Goal: Communication & Community: Answer question/provide support

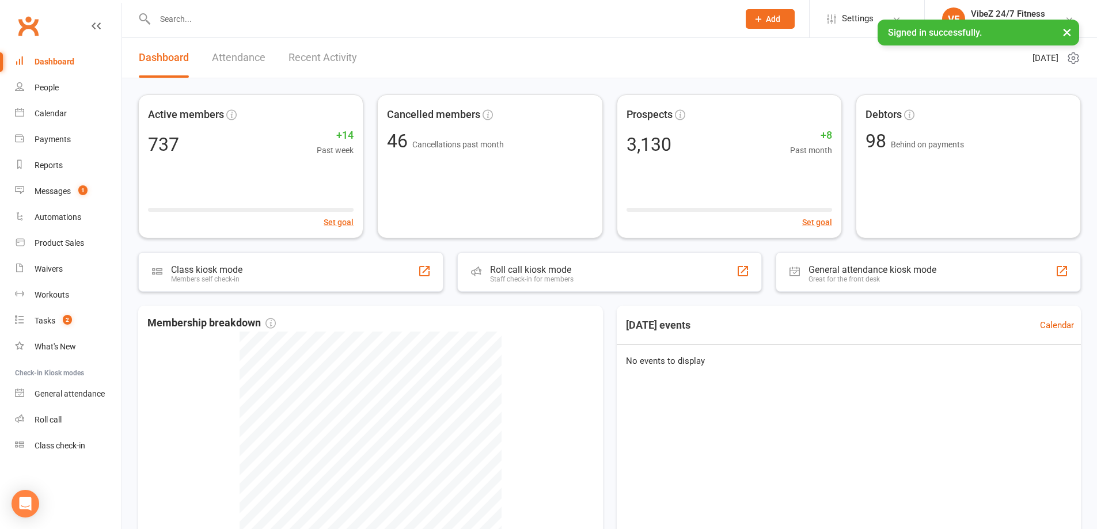
click at [327, 67] on link "Recent Activity" at bounding box center [323, 58] width 69 height 40
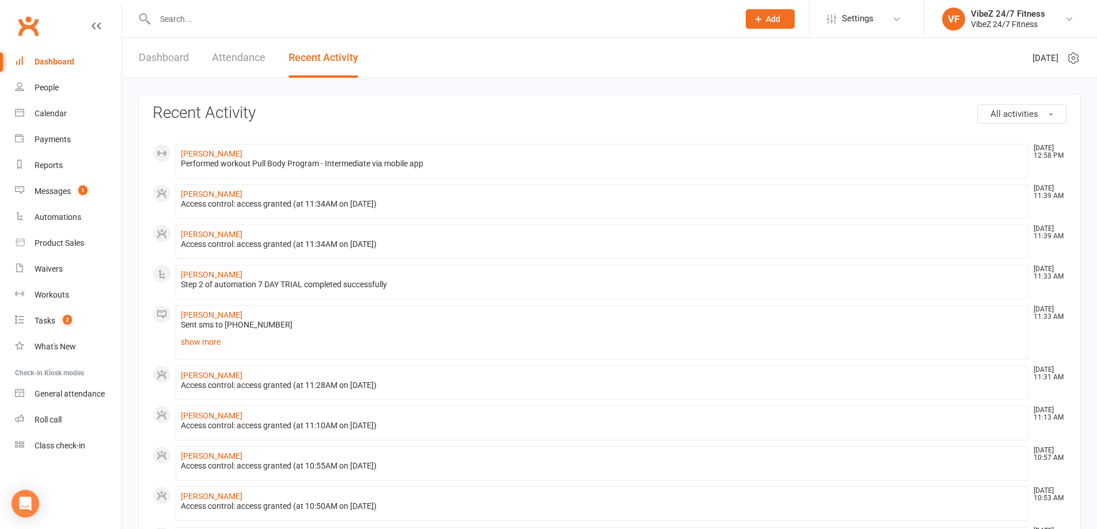
click at [159, 61] on link "Dashboard" at bounding box center [164, 58] width 50 height 40
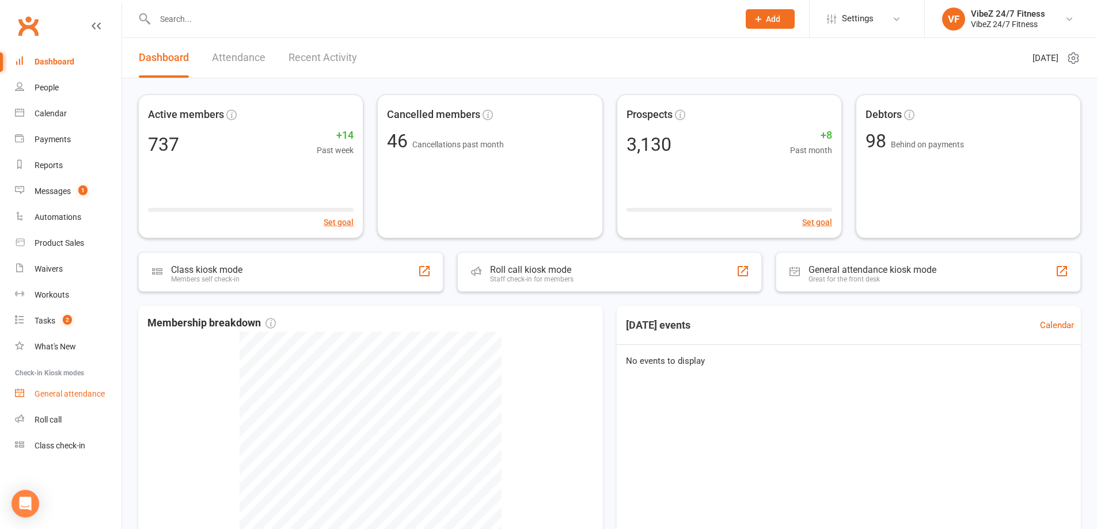
click at [88, 393] on div "General attendance" at bounding box center [70, 393] width 70 height 9
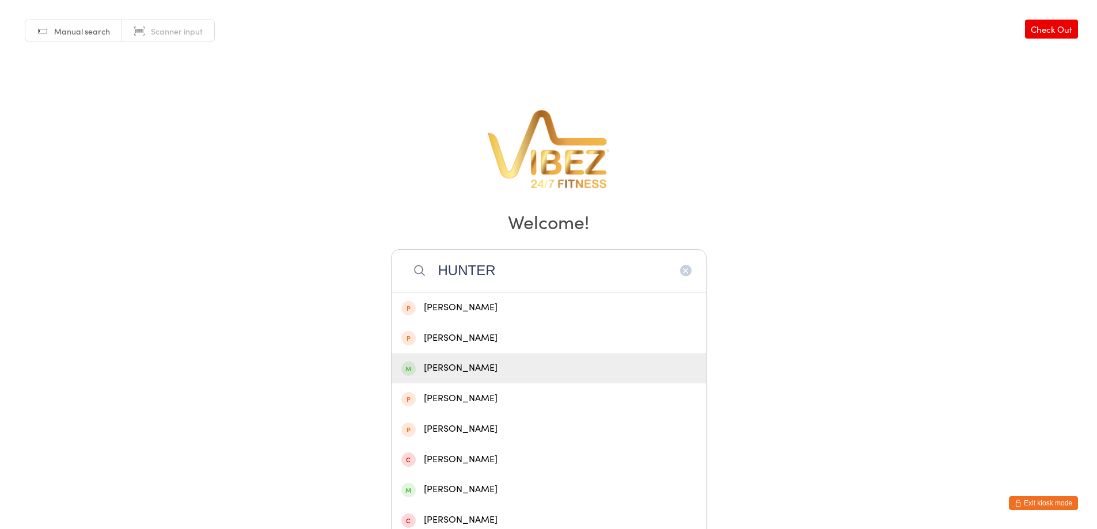
type input "HUNTER"
click at [468, 367] on div "Hunter Zustovich" at bounding box center [549, 369] width 295 height 16
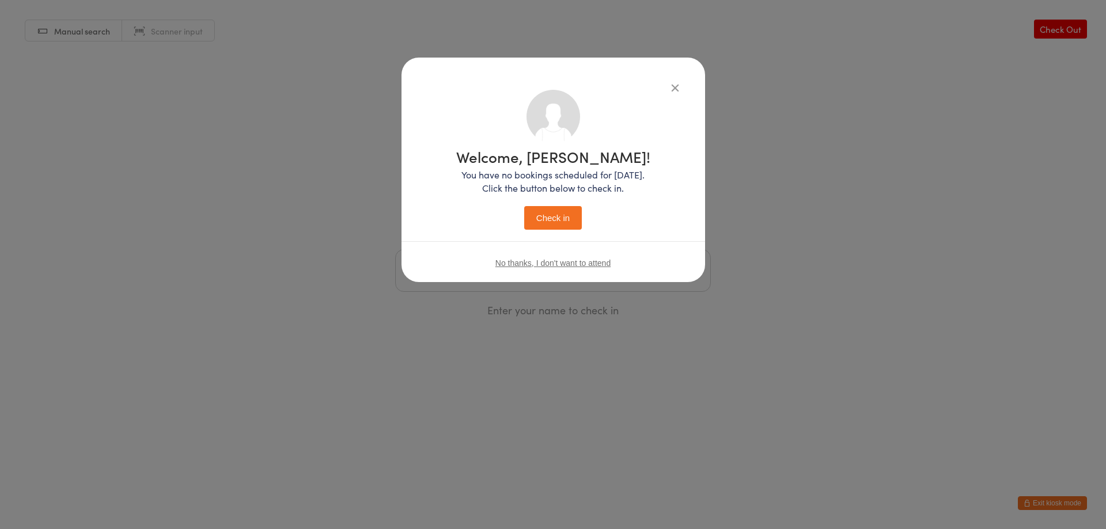
click at [542, 215] on button "Check in" at bounding box center [553, 218] width 58 height 24
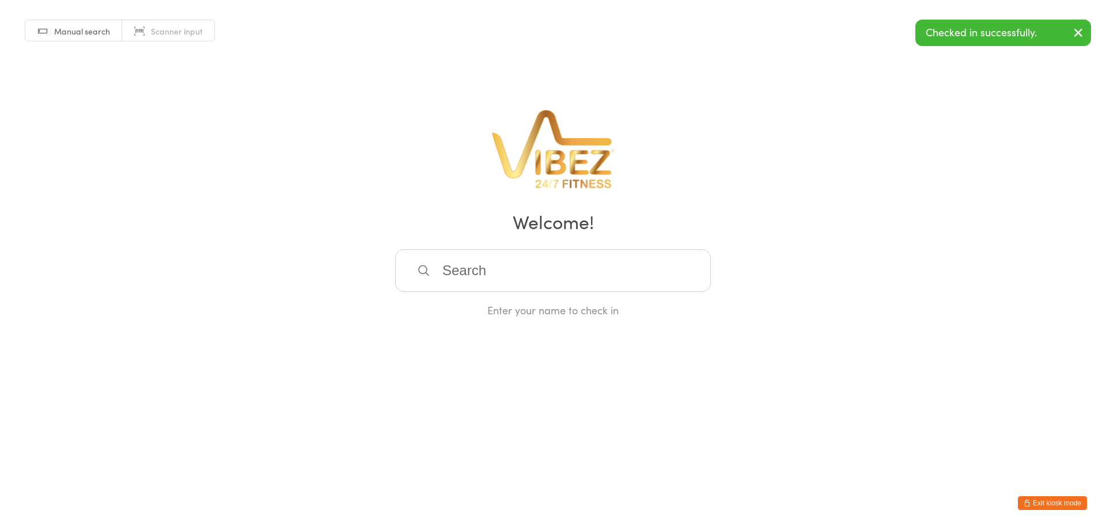
click at [1036, 500] on button "Exit kiosk mode" at bounding box center [1052, 504] width 69 height 14
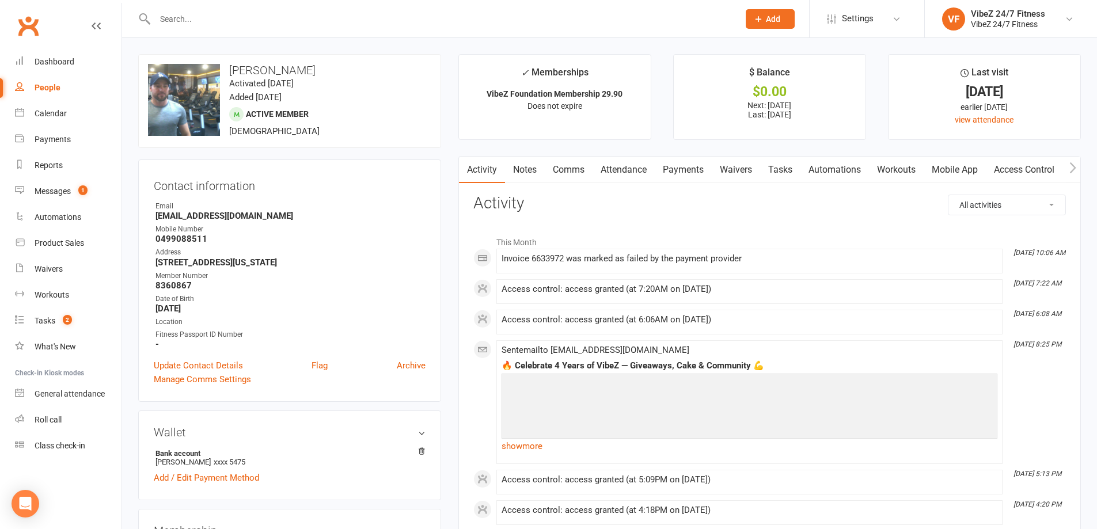
click at [569, 177] on link "Comms" at bounding box center [569, 170] width 48 height 26
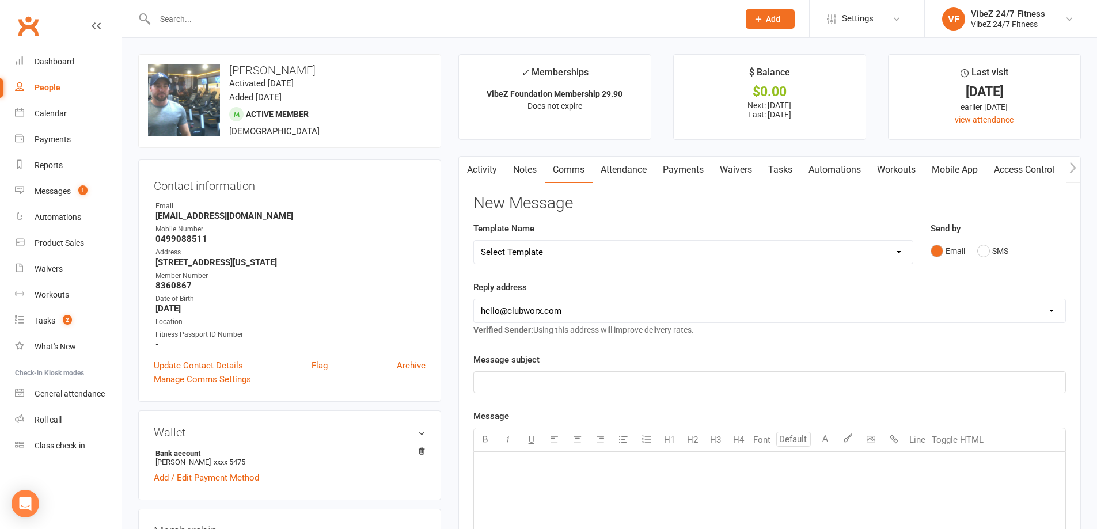
click at [737, 244] on select "Select Template [Email] 1ST WARNING OUTSTANDING ACCOUNT [Email] OUTSTANDING ACC…" at bounding box center [693, 252] width 439 height 23
select select "19"
click at [474, 241] on select "Select Template [Email] 1ST WARNING OUTSTANDING ACCOUNT [Email] OUTSTANDING ACC…" at bounding box center [693, 252] width 439 height 23
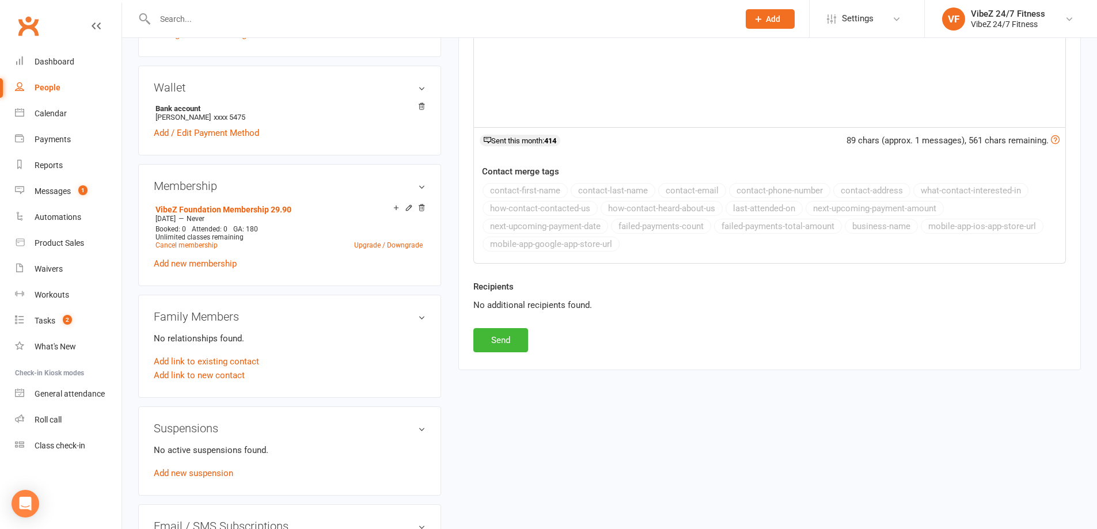
scroll to position [346, 0]
click at [497, 331] on button "Send" at bounding box center [501, 340] width 55 height 24
select select
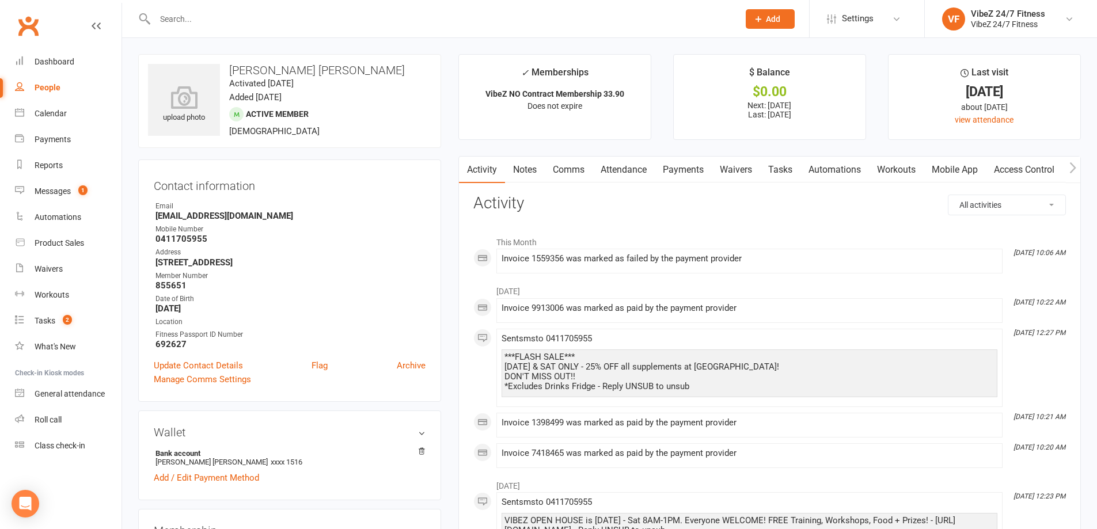
click at [678, 173] on link "Payments" at bounding box center [683, 170] width 57 height 26
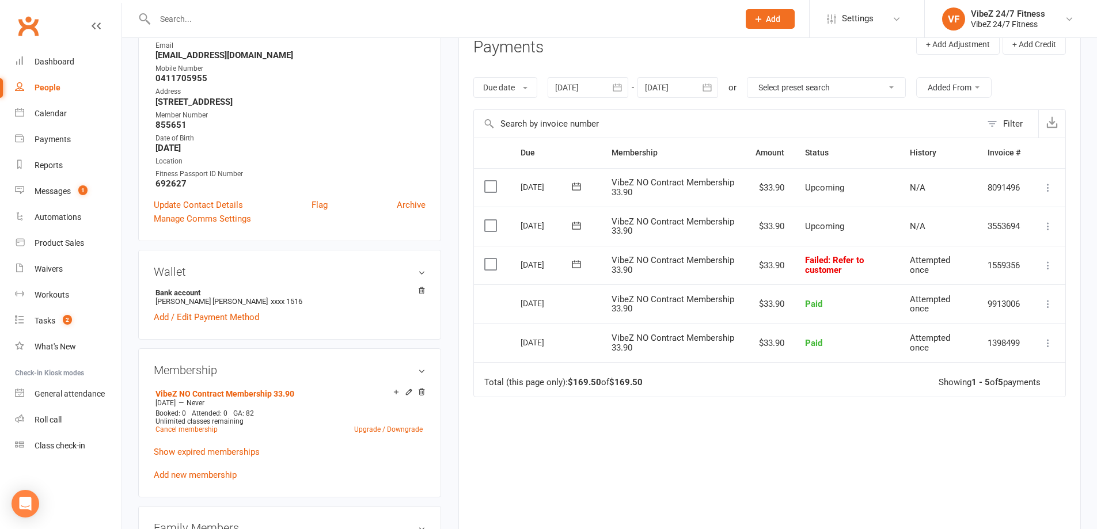
scroll to position [173, 0]
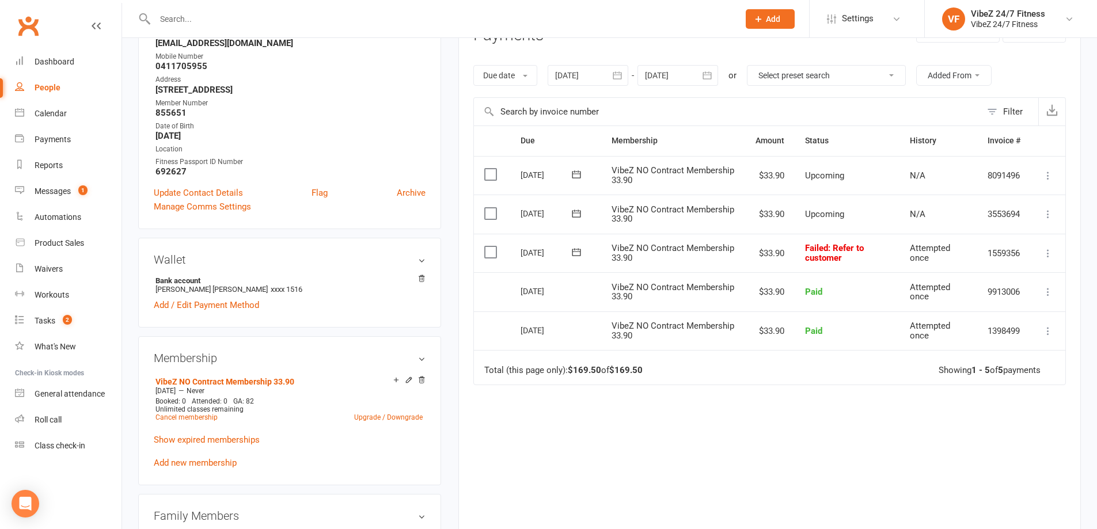
click at [574, 251] on icon at bounding box center [577, 253] width 12 height 12
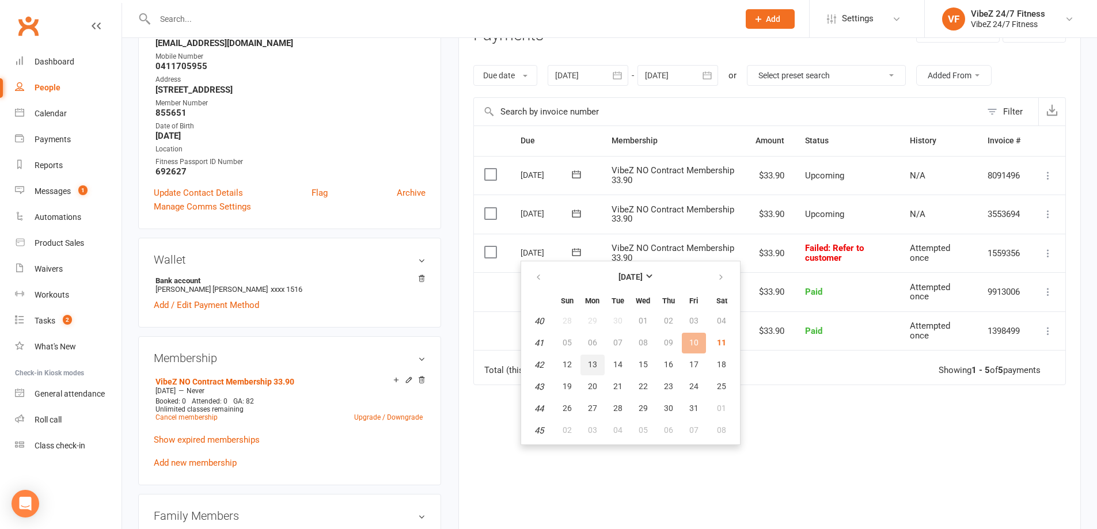
click at [590, 369] on span "13" at bounding box center [592, 364] width 9 height 9
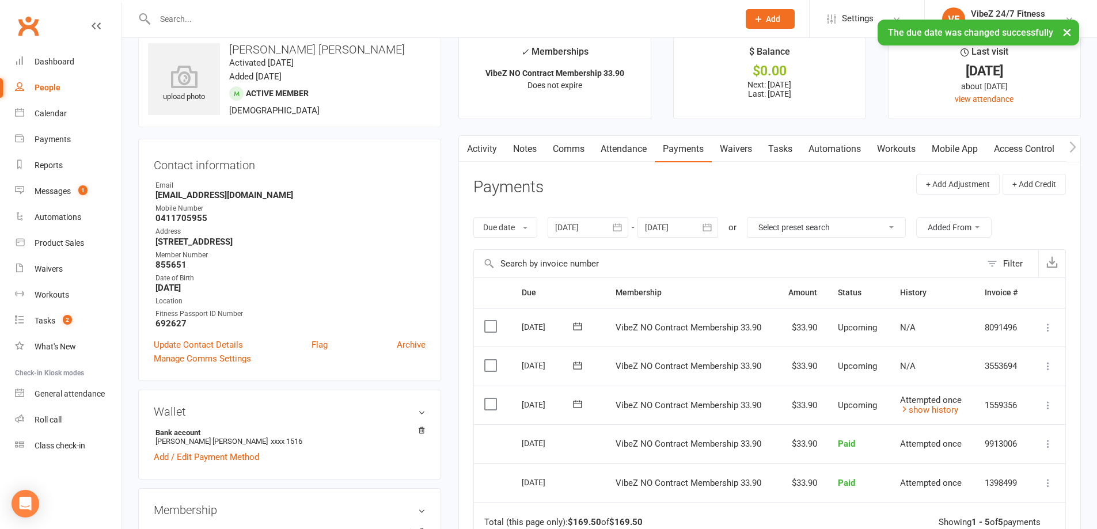
scroll to position [0, 0]
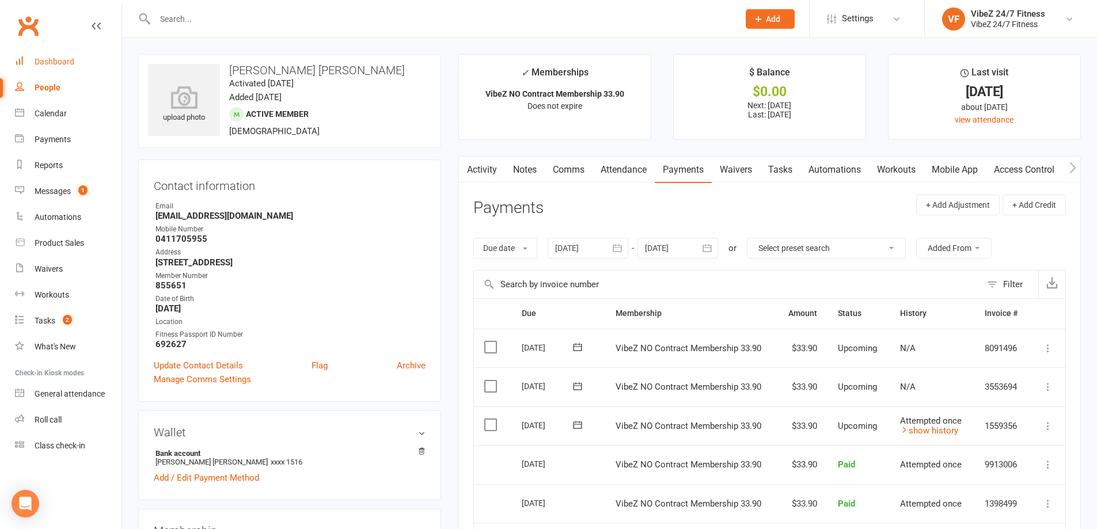
click at [55, 55] on link "Dashboard" at bounding box center [68, 62] width 107 height 26
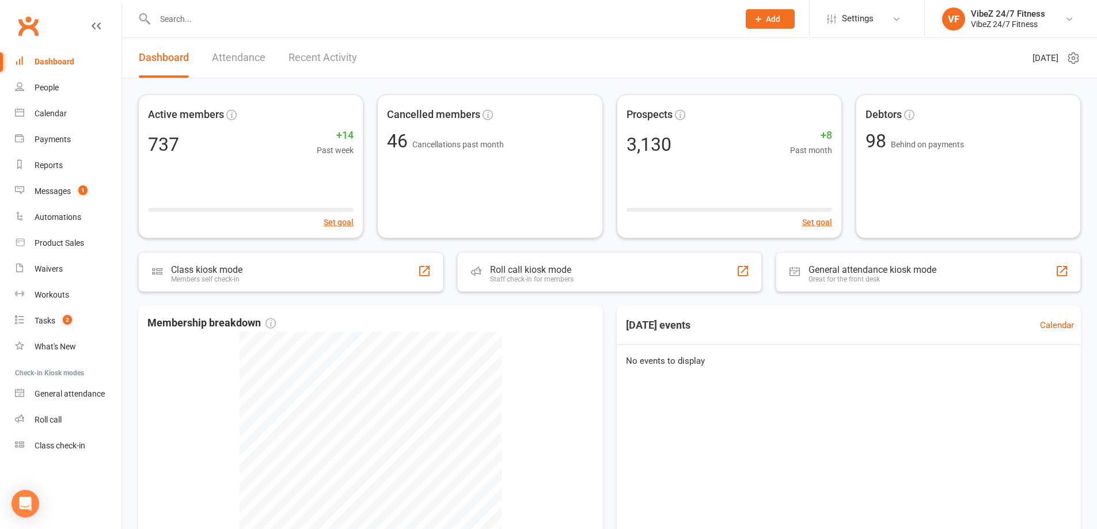
click at [320, 60] on link "Recent Activity" at bounding box center [323, 58] width 69 height 40
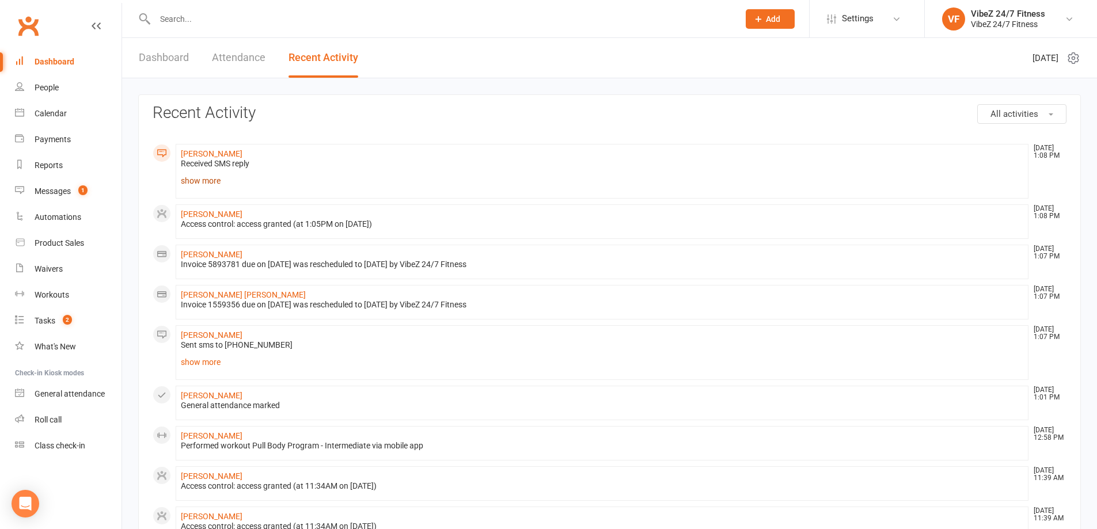
click at [205, 184] on link "show more" at bounding box center [602, 181] width 843 height 16
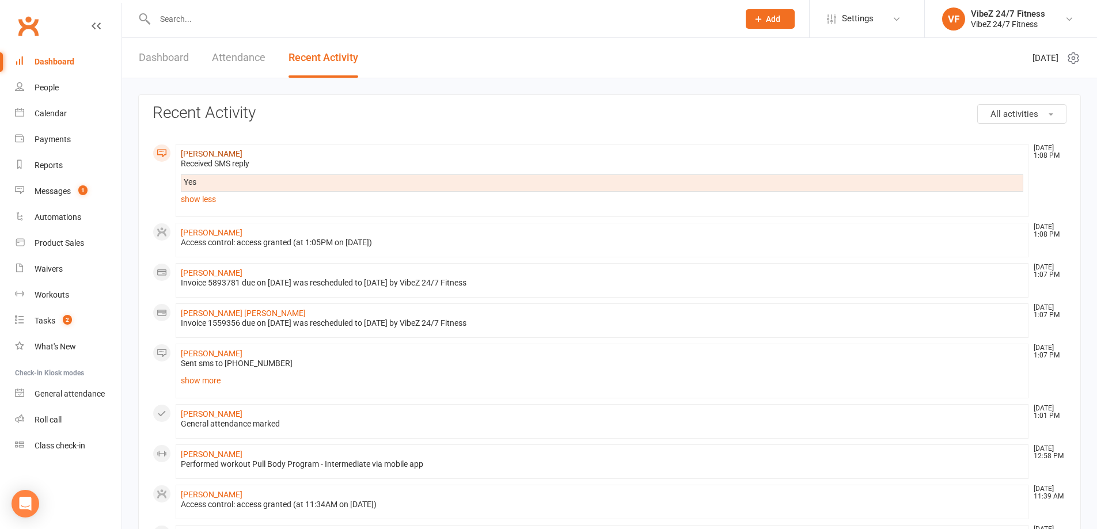
click at [208, 151] on link "Jake Wrighter" at bounding box center [212, 153] width 62 height 9
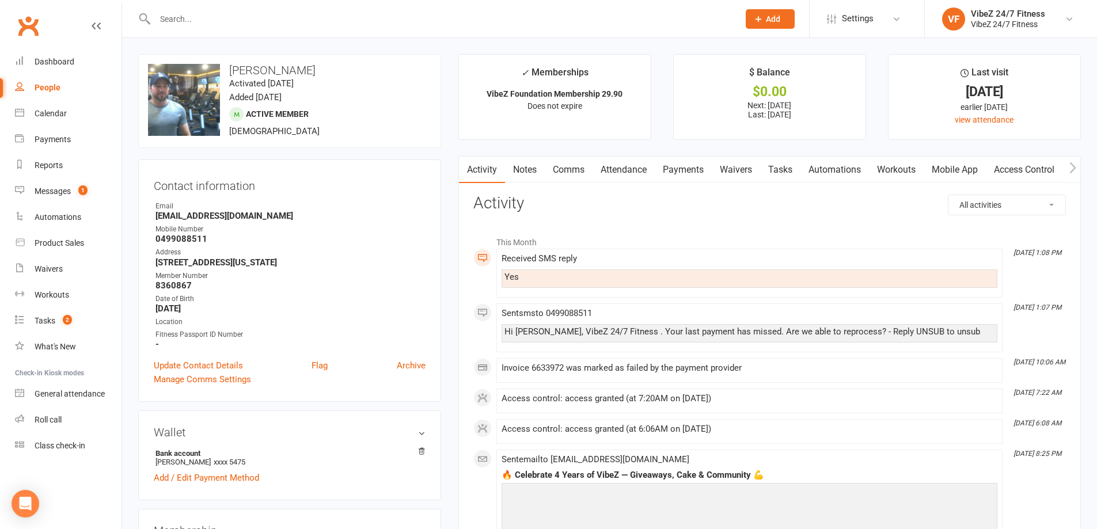
drag, startPoint x: 681, startPoint y: 172, endPoint x: 721, endPoint y: 216, distance: 59.1
click at [683, 172] on link "Payments" at bounding box center [683, 170] width 57 height 26
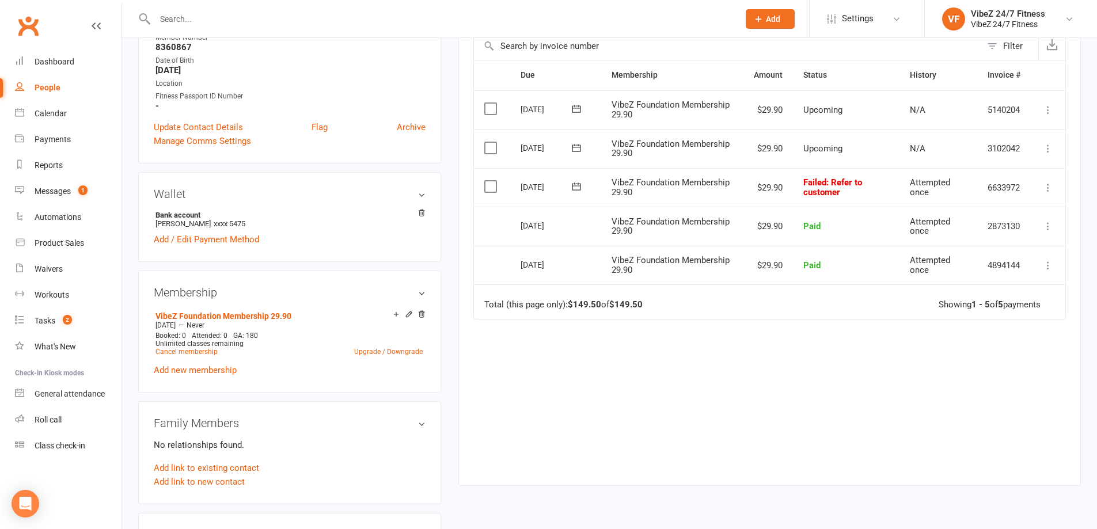
scroll to position [173, 0]
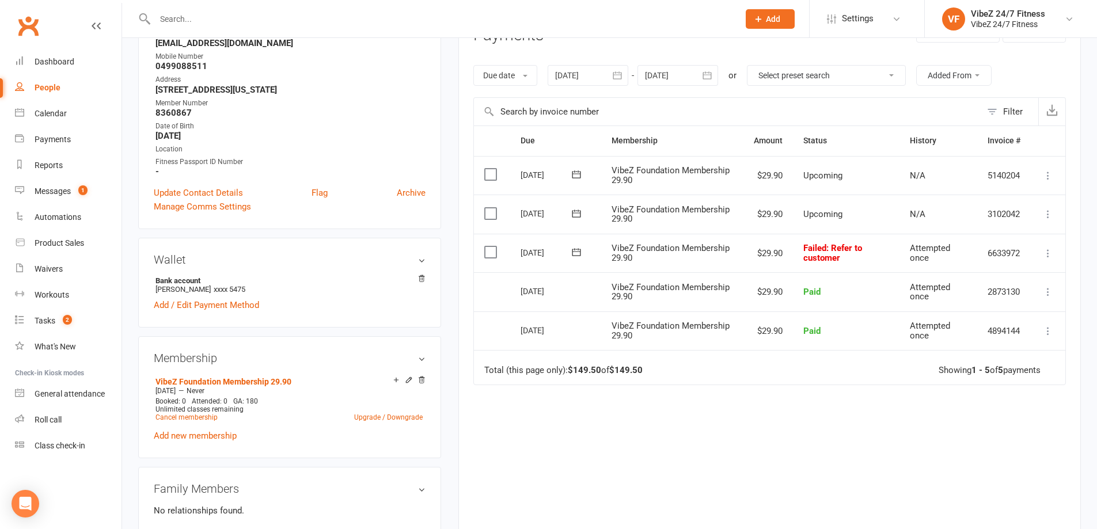
drag, startPoint x: 565, startPoint y: 251, endPoint x: 573, endPoint y: 253, distance: 8.4
click at [565, 251] on button at bounding box center [576, 253] width 23 height 12
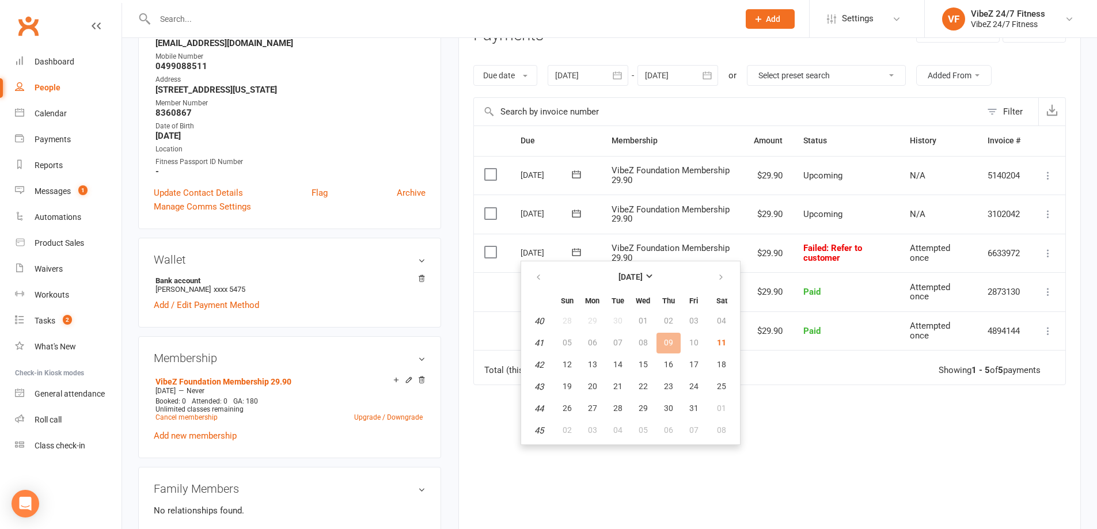
click at [580, 255] on icon at bounding box center [577, 253] width 12 height 12
click at [589, 364] on span "13" at bounding box center [592, 364] width 9 height 9
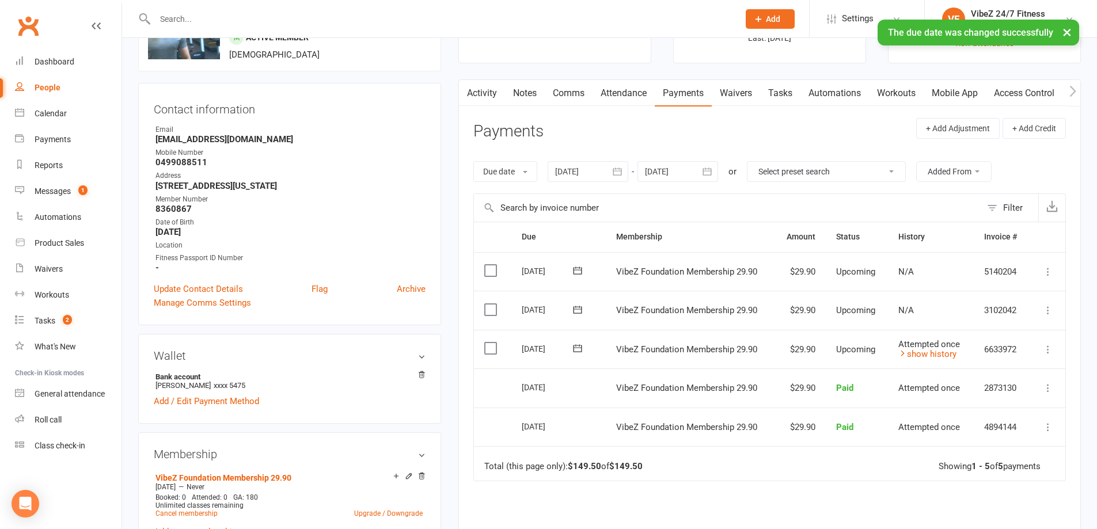
scroll to position [0, 0]
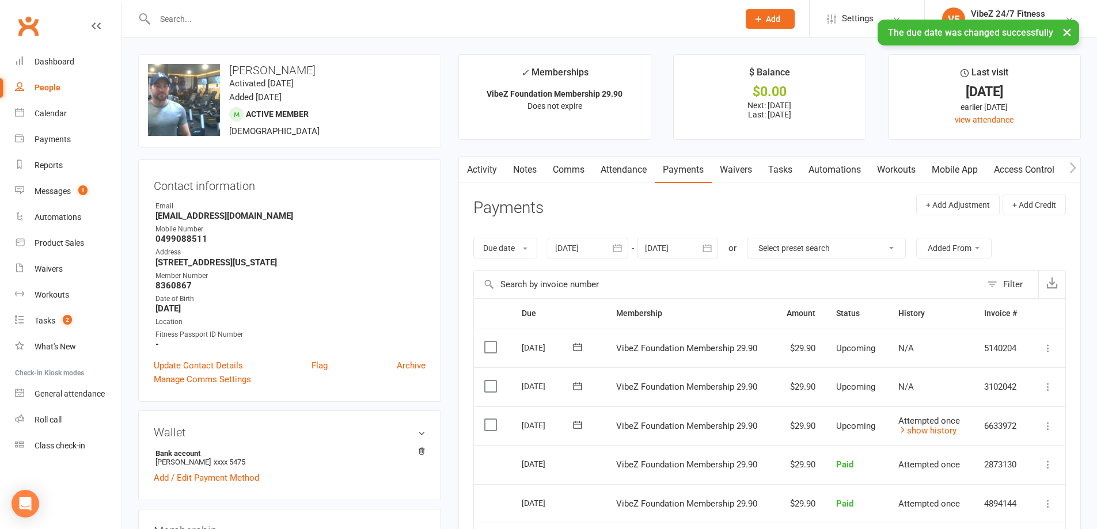
click at [607, 169] on link "Attendance" at bounding box center [624, 170] width 62 height 26
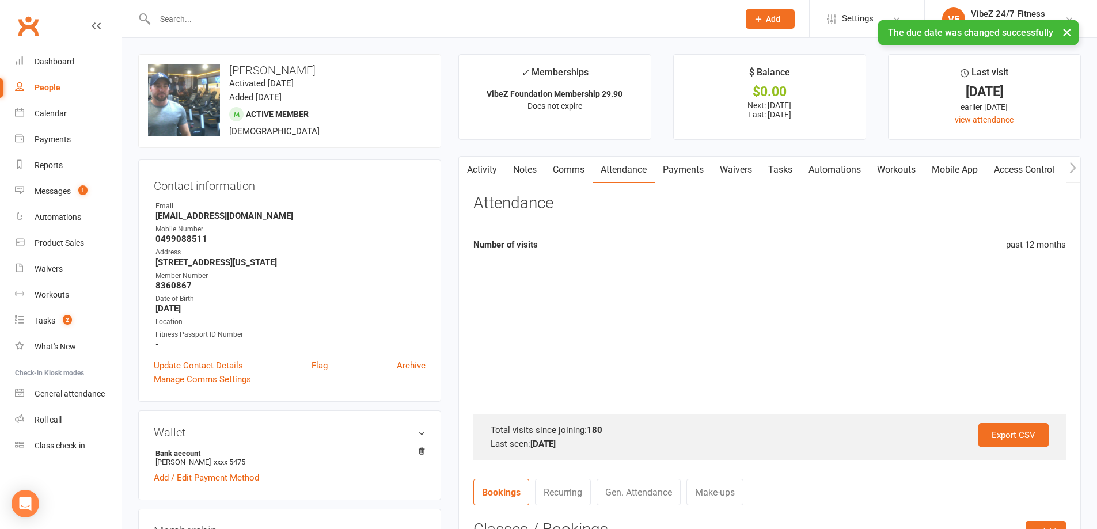
click at [554, 171] on link "Comms" at bounding box center [569, 170] width 48 height 26
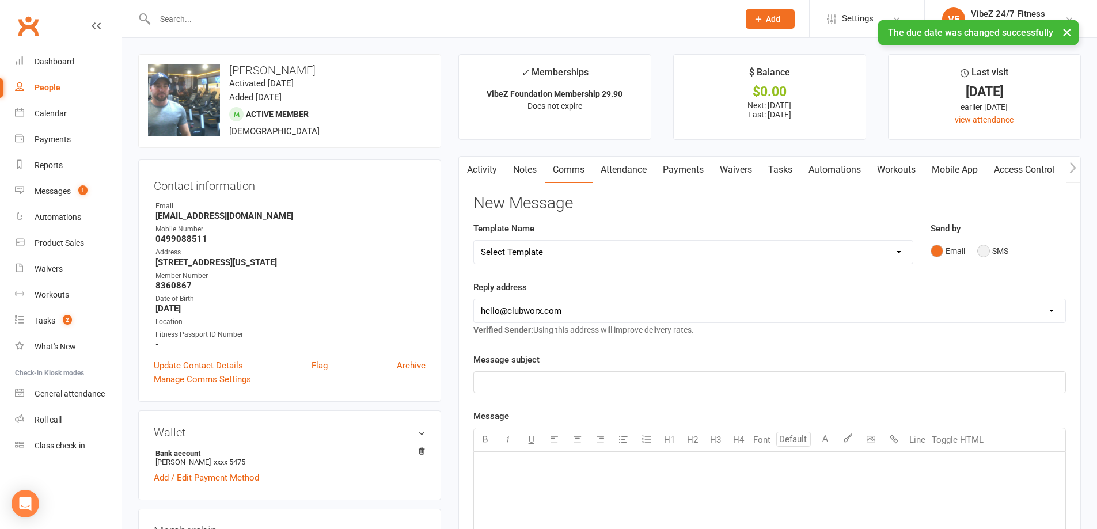
click at [997, 247] on button "SMS" at bounding box center [993, 251] width 31 height 22
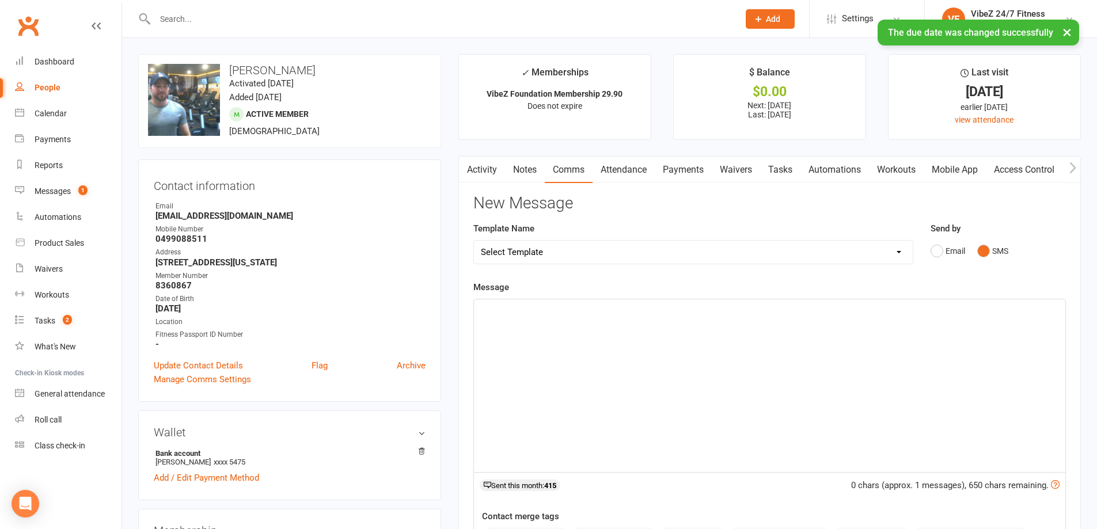
click at [825, 353] on div "﻿" at bounding box center [770, 386] width 592 height 173
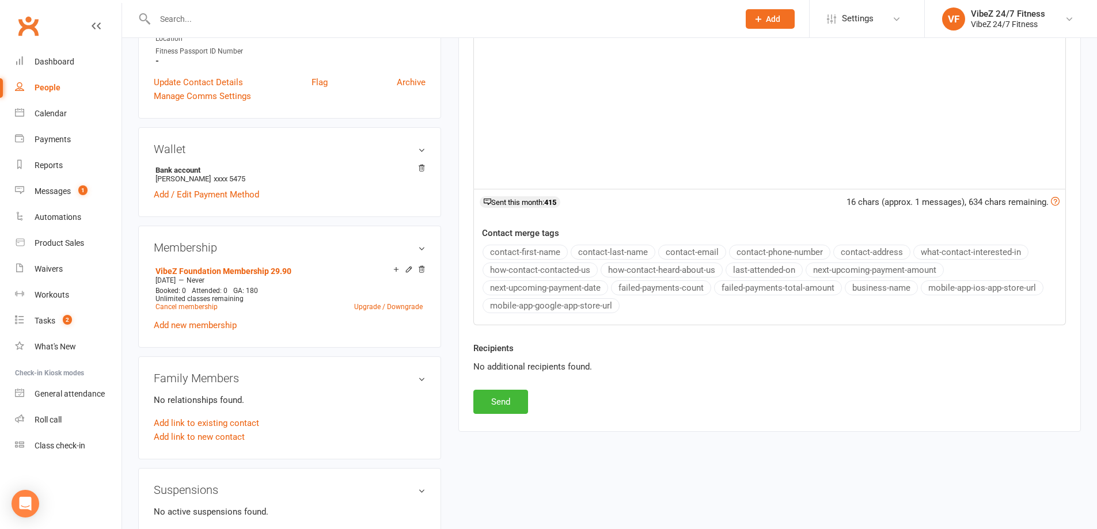
scroll to position [288, 0]
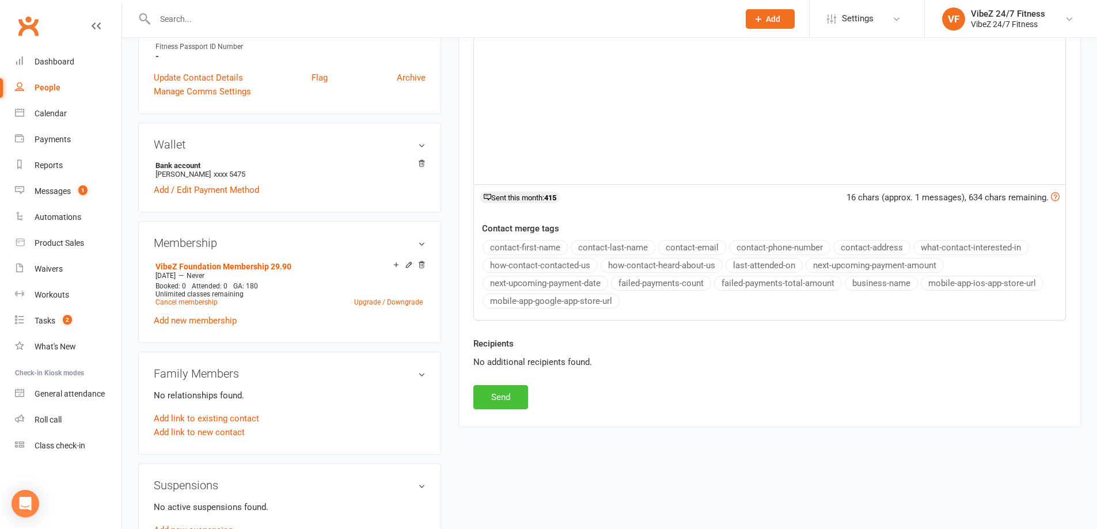
click at [498, 397] on button "Send" at bounding box center [501, 397] width 55 height 24
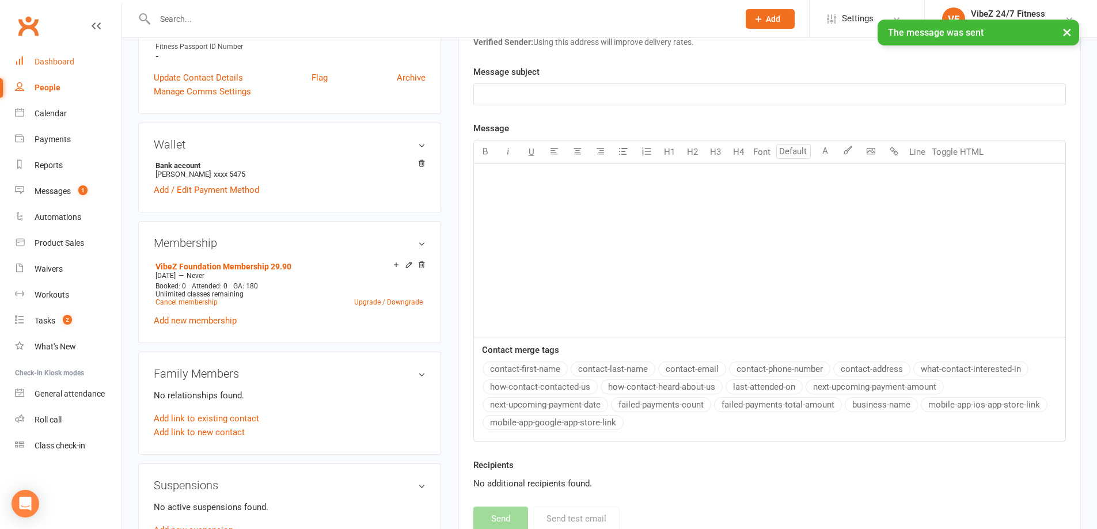
click at [39, 66] on link "Dashboard" at bounding box center [68, 62] width 107 height 26
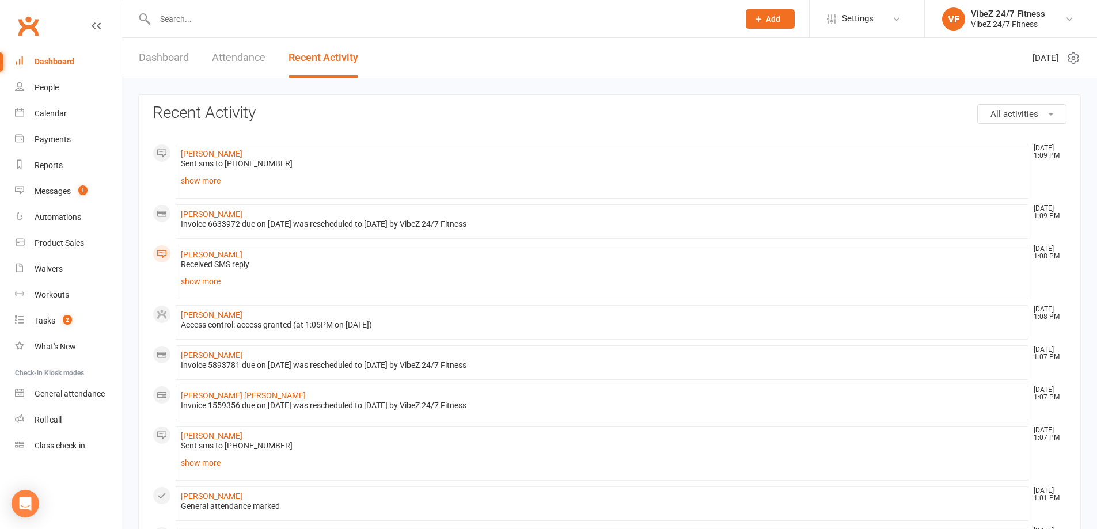
click at [229, 14] on input "text" at bounding box center [442, 19] width 580 height 16
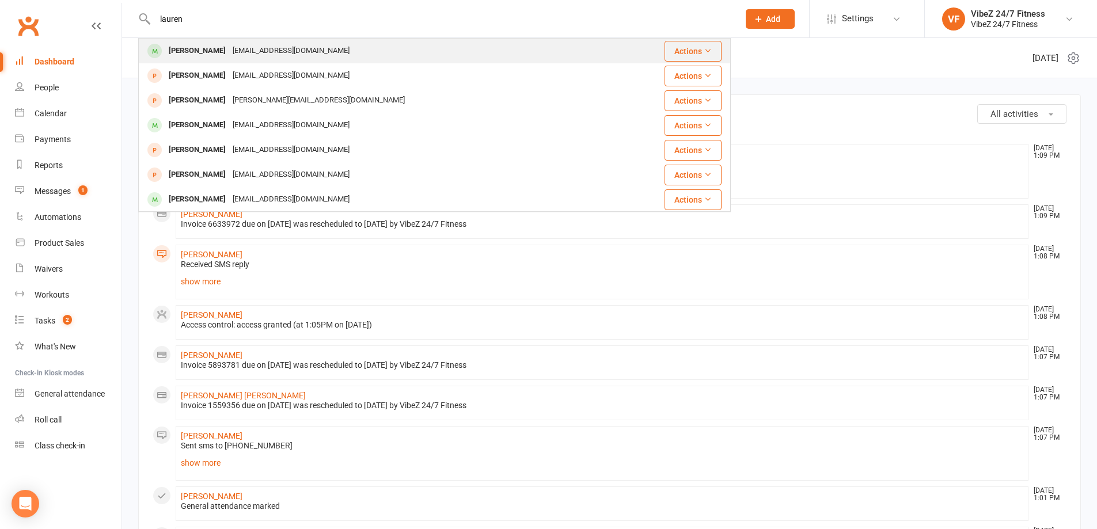
type input "lauren"
drag, startPoint x: 214, startPoint y: 48, endPoint x: 334, endPoint y: 50, distance: 119.8
click at [214, 48] on div "[PERSON_NAME]" at bounding box center [197, 51] width 64 height 17
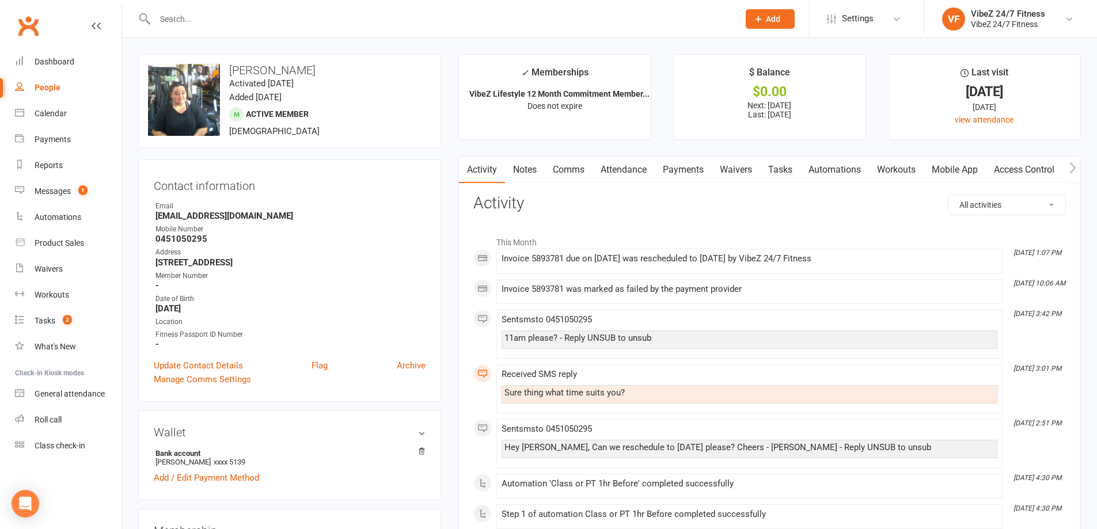
drag, startPoint x: 564, startPoint y: 176, endPoint x: 569, endPoint y: 183, distance: 7.8
click at [565, 176] on link "Comms" at bounding box center [569, 170] width 48 height 26
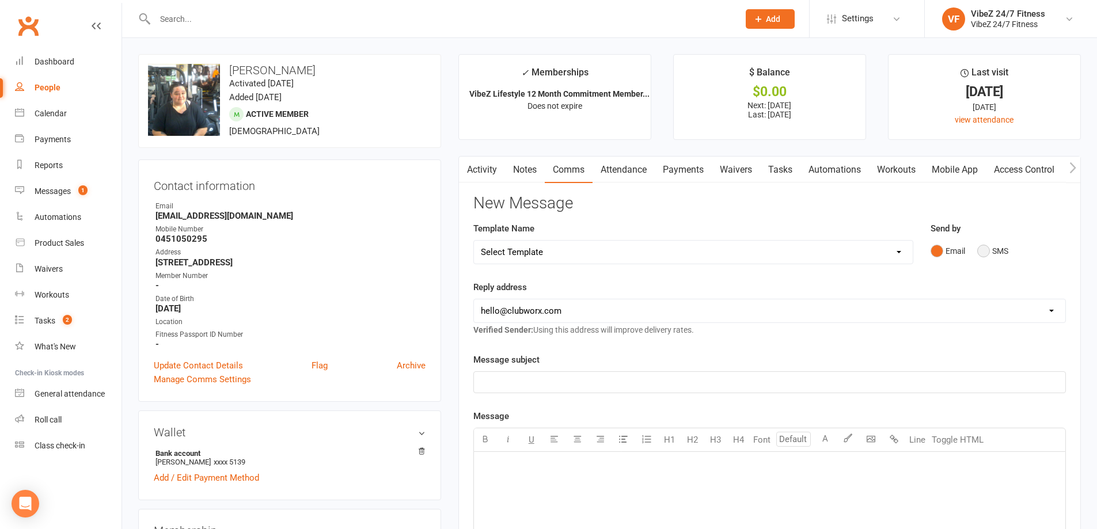
drag, startPoint x: 982, startPoint y: 251, endPoint x: 951, endPoint y: 270, distance: 36.5
click at [980, 251] on button "SMS" at bounding box center [993, 251] width 31 height 22
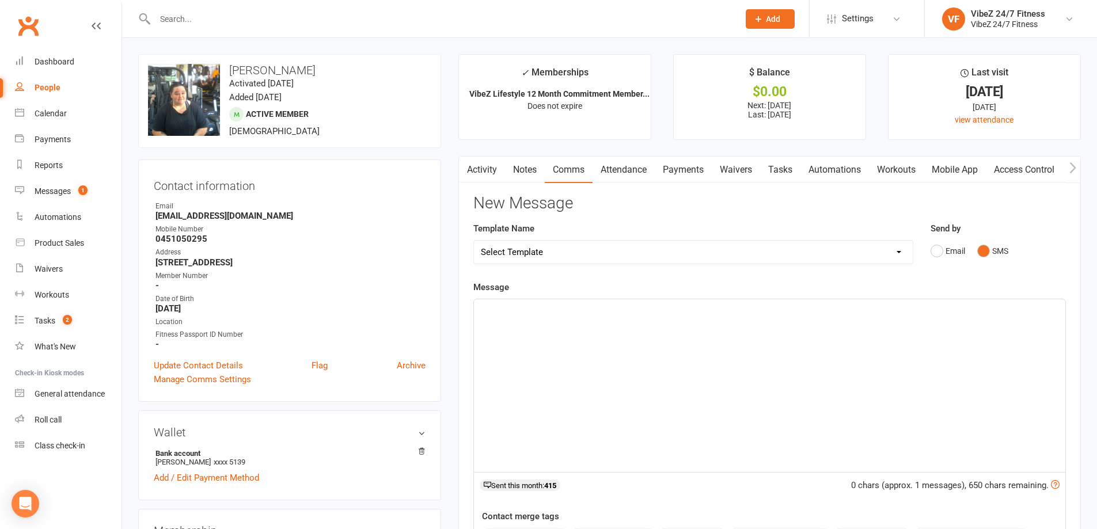
click at [639, 409] on div "﻿" at bounding box center [770, 386] width 592 height 173
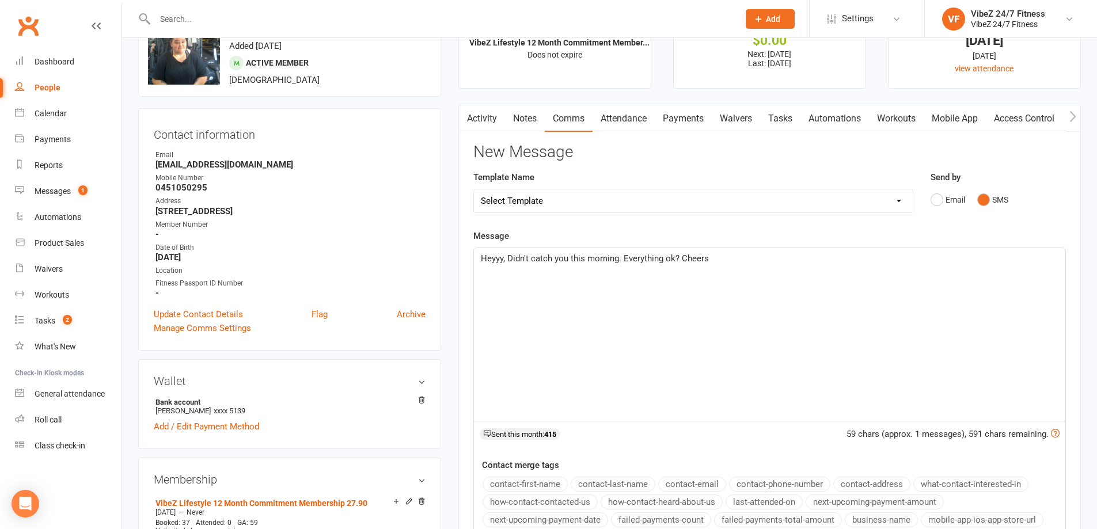
scroll to position [173, 0]
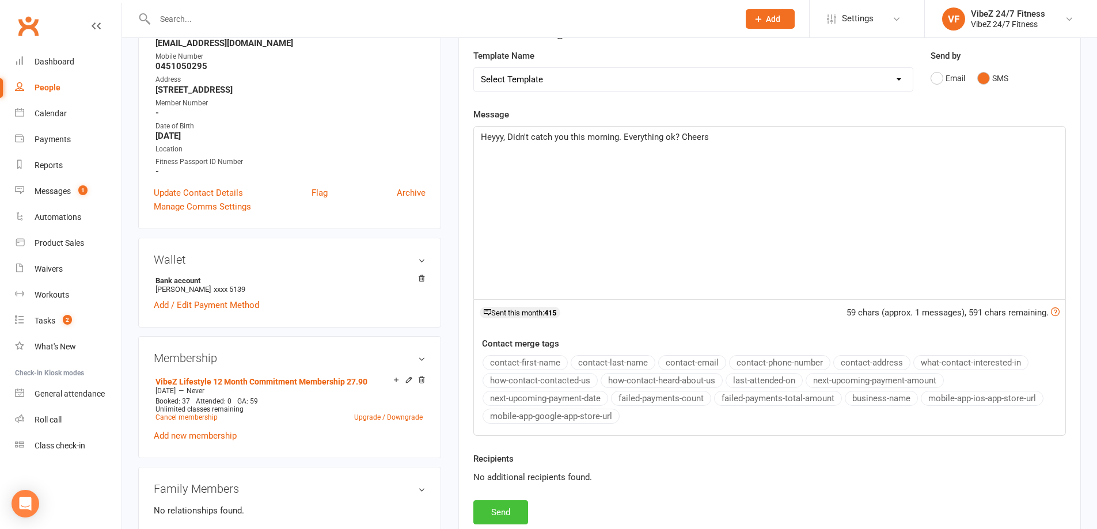
click at [487, 504] on button "Send" at bounding box center [501, 513] width 55 height 24
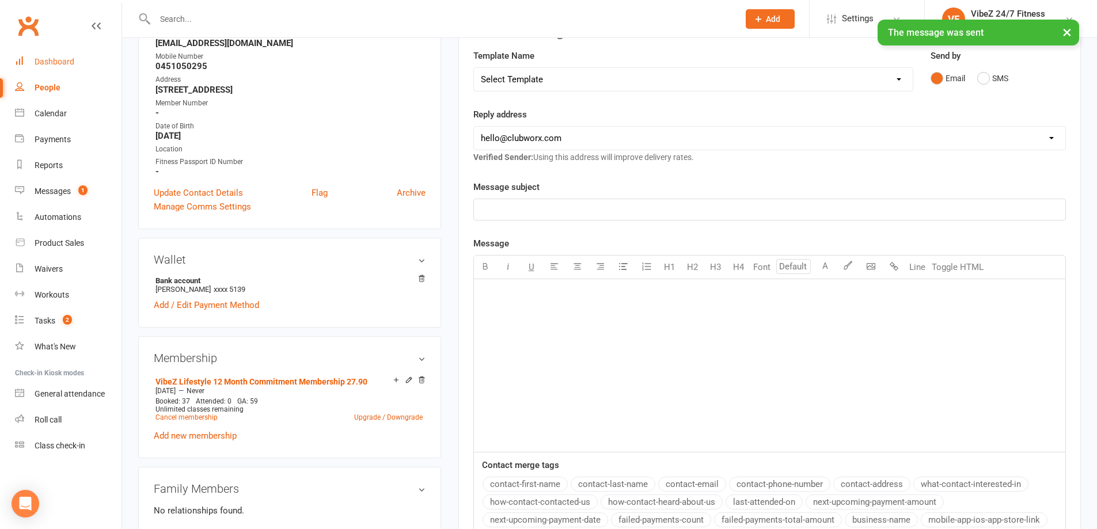
click at [62, 62] on div "Dashboard" at bounding box center [55, 61] width 40 height 9
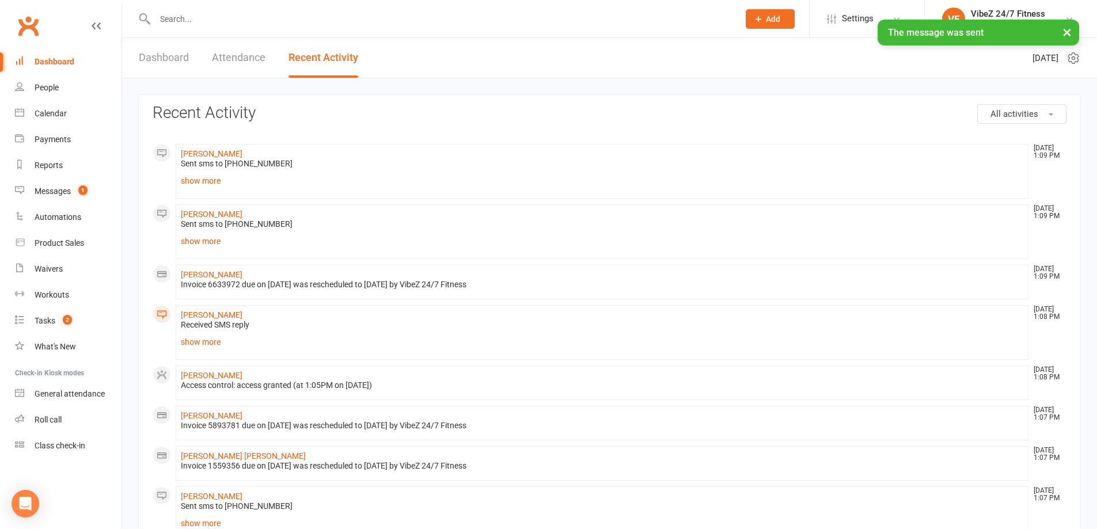
click at [146, 67] on link "Dashboard" at bounding box center [164, 58] width 50 height 40
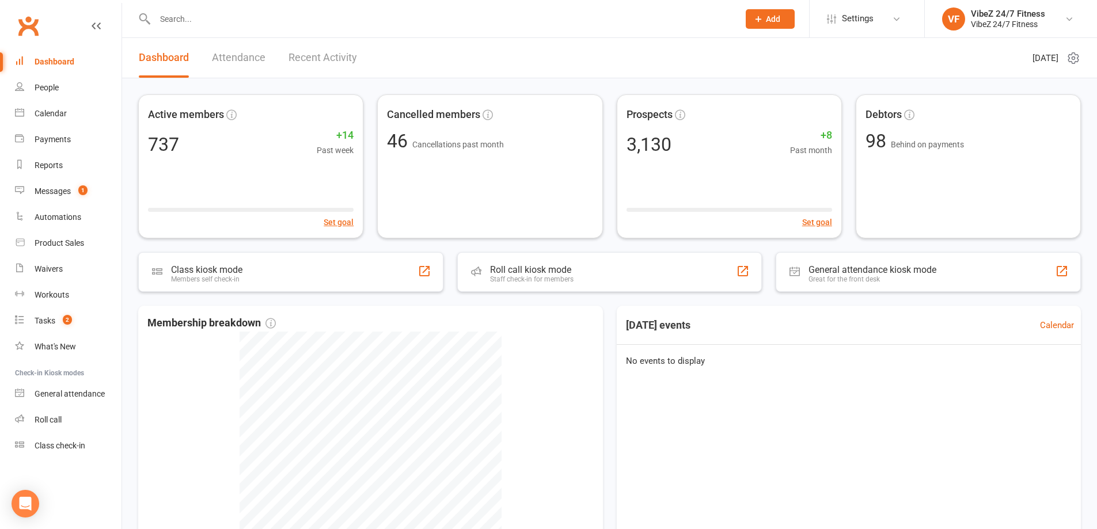
click at [335, 54] on link "Recent Activity" at bounding box center [323, 58] width 69 height 40
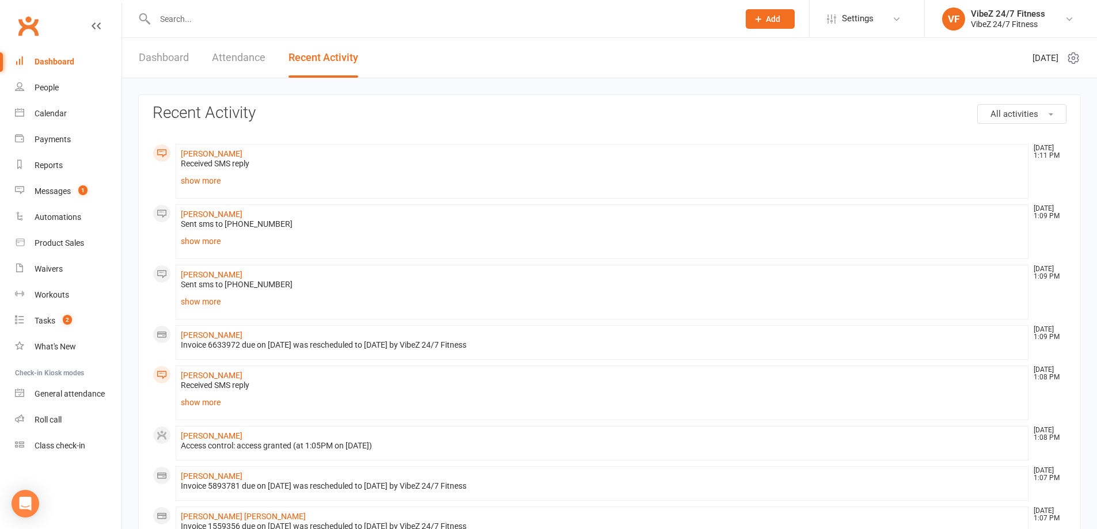
drag, startPoint x: 181, startPoint y: 200, endPoint x: 182, endPoint y: 192, distance: 8.7
click at [184, 188] on link "show more" at bounding box center [602, 181] width 843 height 16
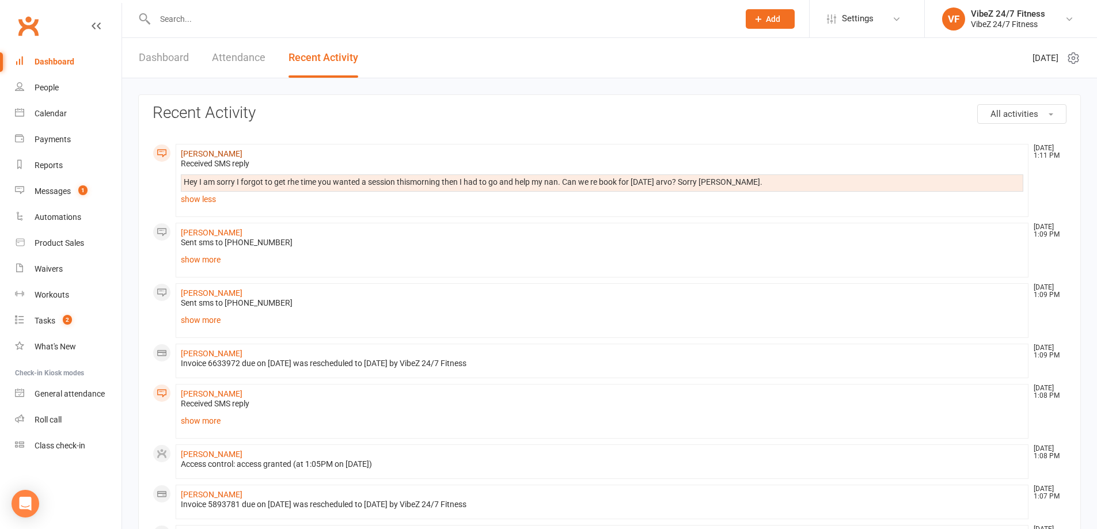
click at [204, 155] on link "[PERSON_NAME]" at bounding box center [212, 153] width 62 height 9
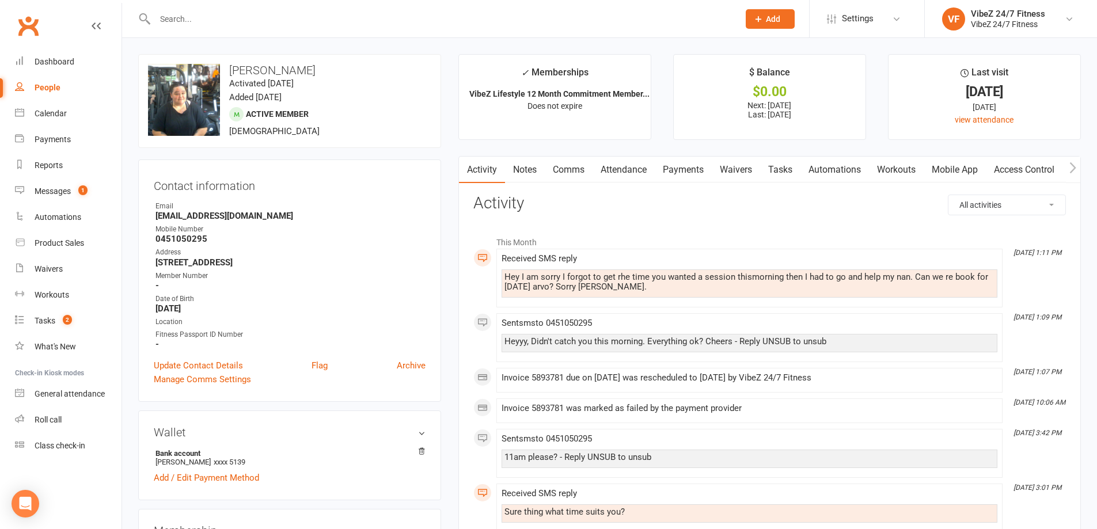
click at [575, 171] on link "Comms" at bounding box center [569, 170] width 48 height 26
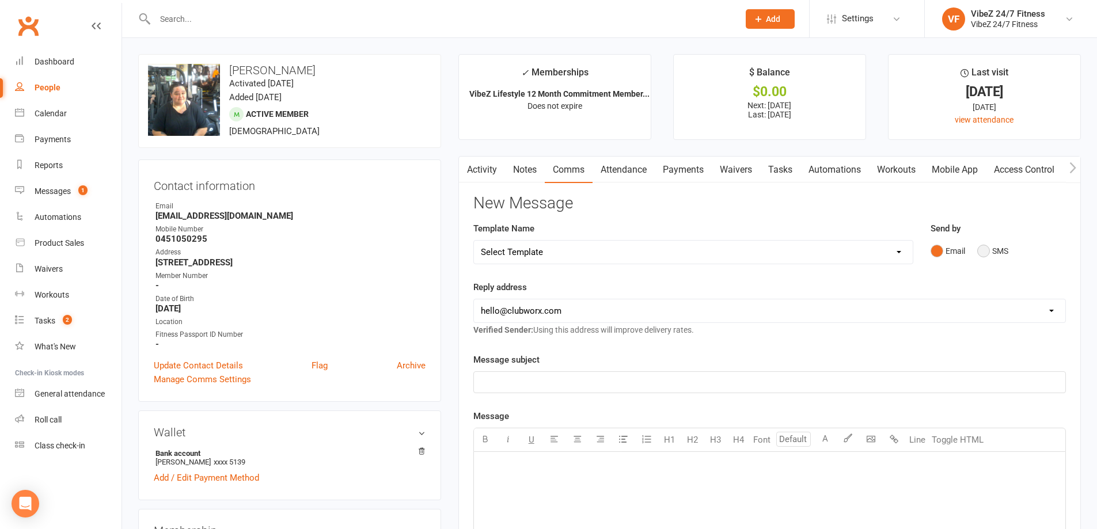
drag, startPoint x: 991, startPoint y: 259, endPoint x: 985, endPoint y: 257, distance: 6.6
click at [991, 258] on button "SMS" at bounding box center [993, 251] width 31 height 22
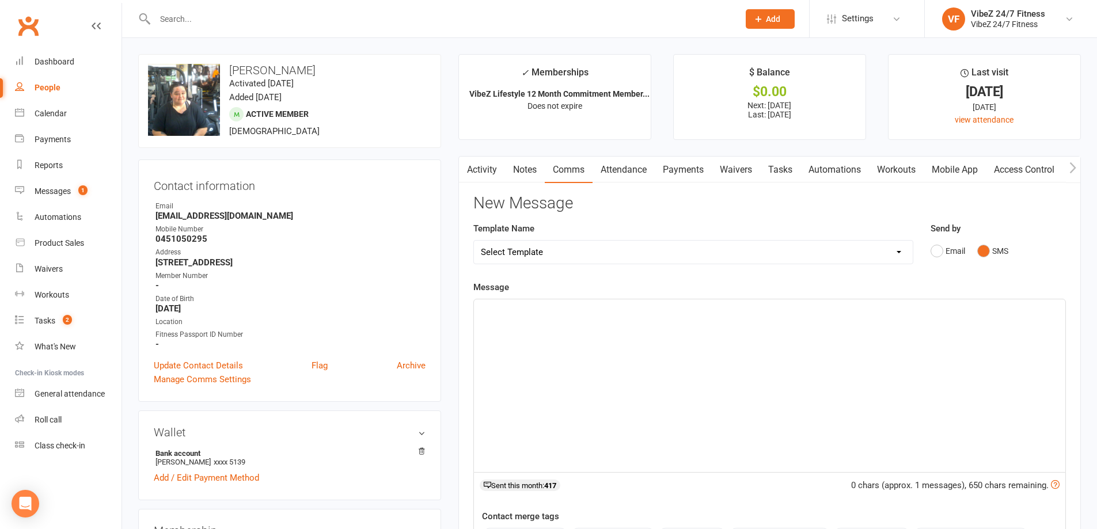
click at [746, 377] on div "﻿" at bounding box center [770, 386] width 592 height 173
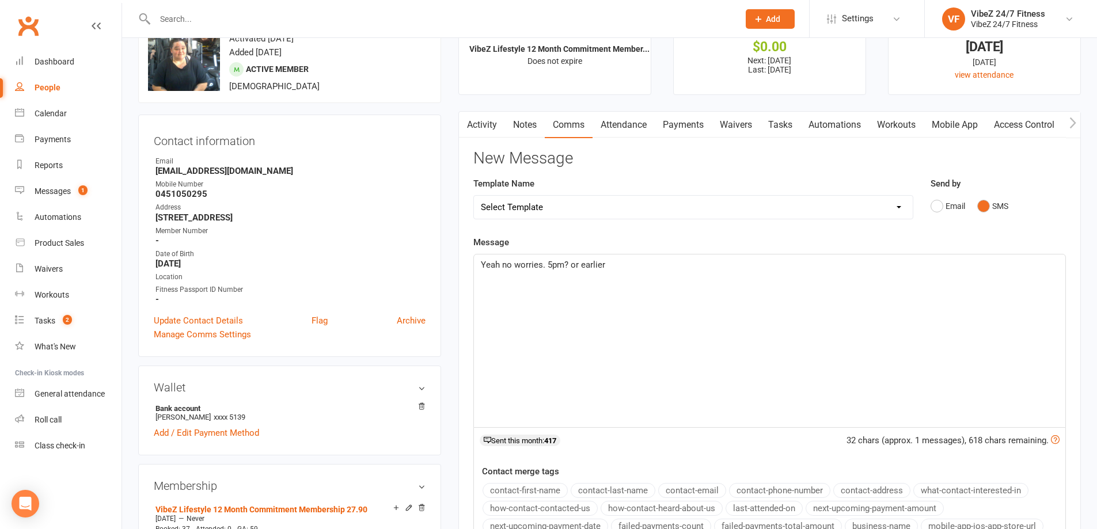
scroll to position [173, 0]
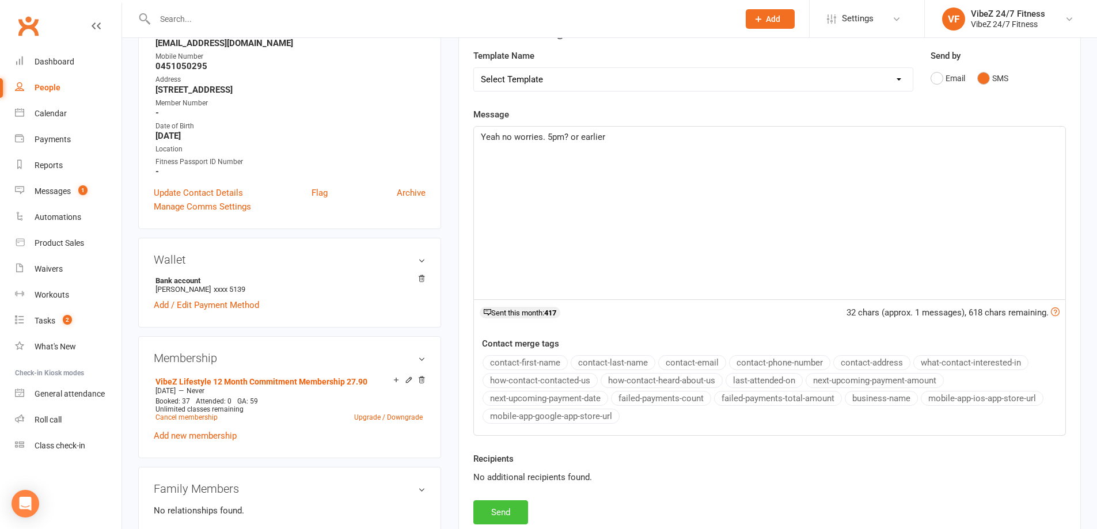
click at [493, 516] on button "Send" at bounding box center [501, 513] width 55 height 24
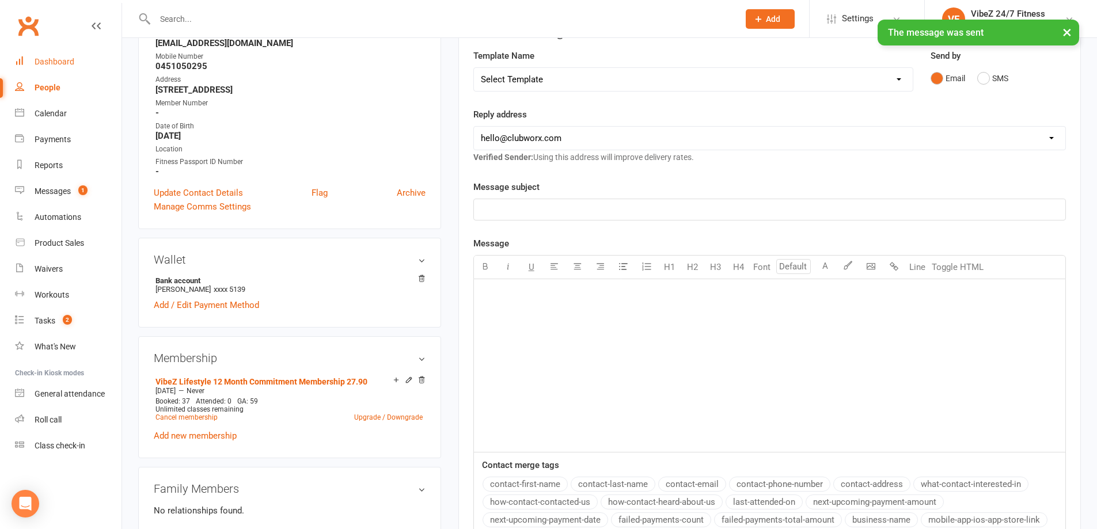
click at [50, 70] on link "Dashboard" at bounding box center [68, 62] width 107 height 26
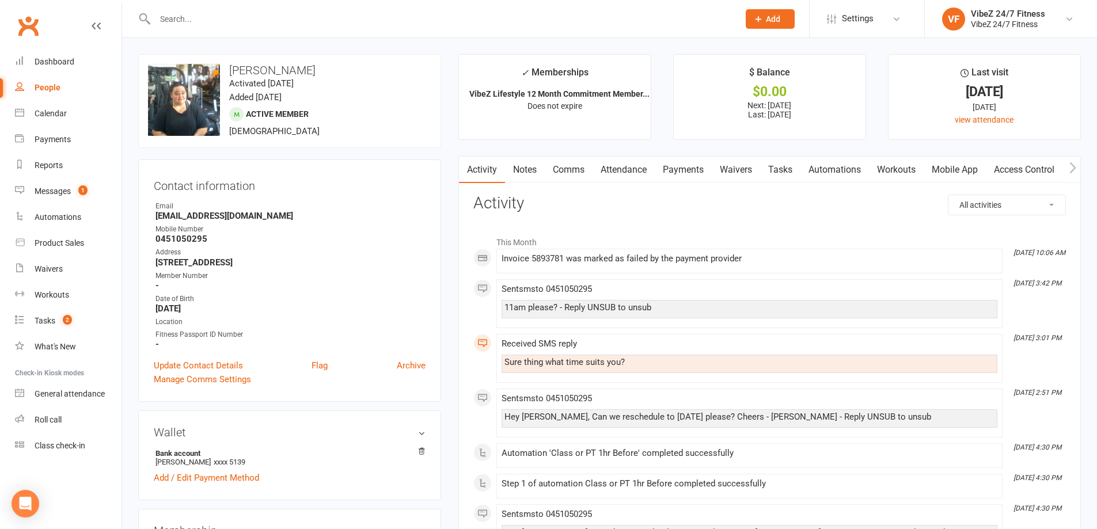
click at [679, 173] on link "Payments" at bounding box center [683, 170] width 57 height 26
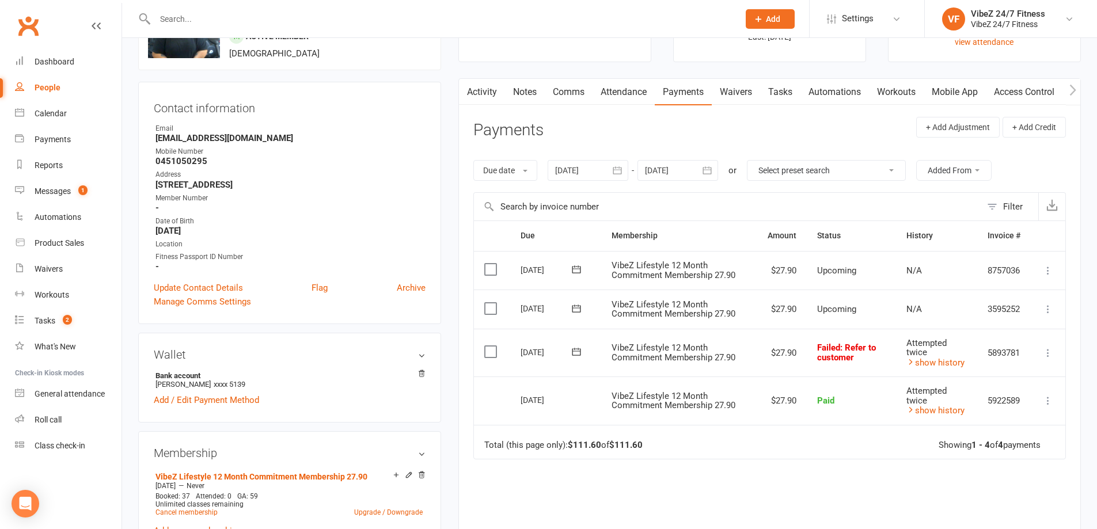
scroll to position [173, 0]
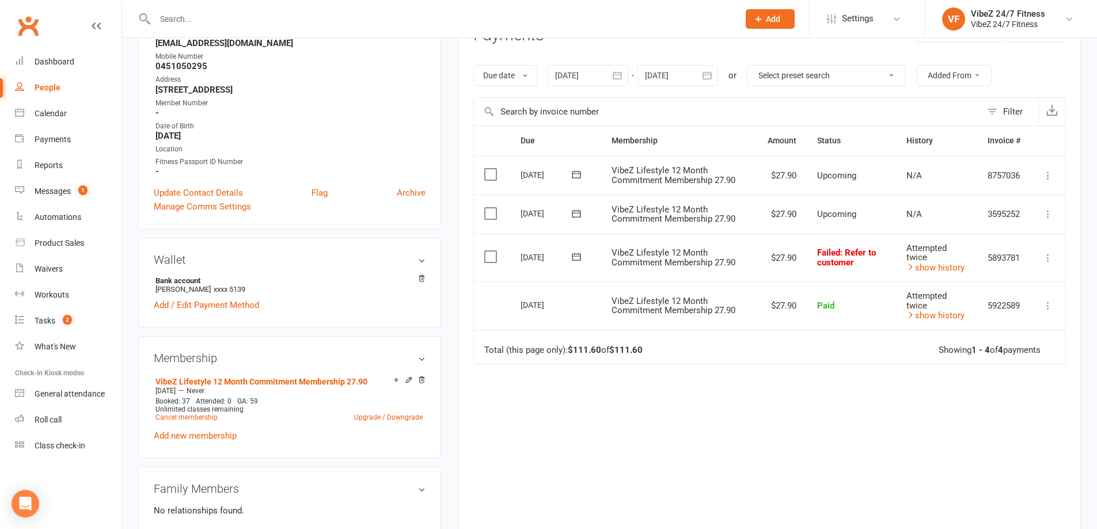
click at [579, 255] on icon at bounding box center [577, 257] width 12 height 12
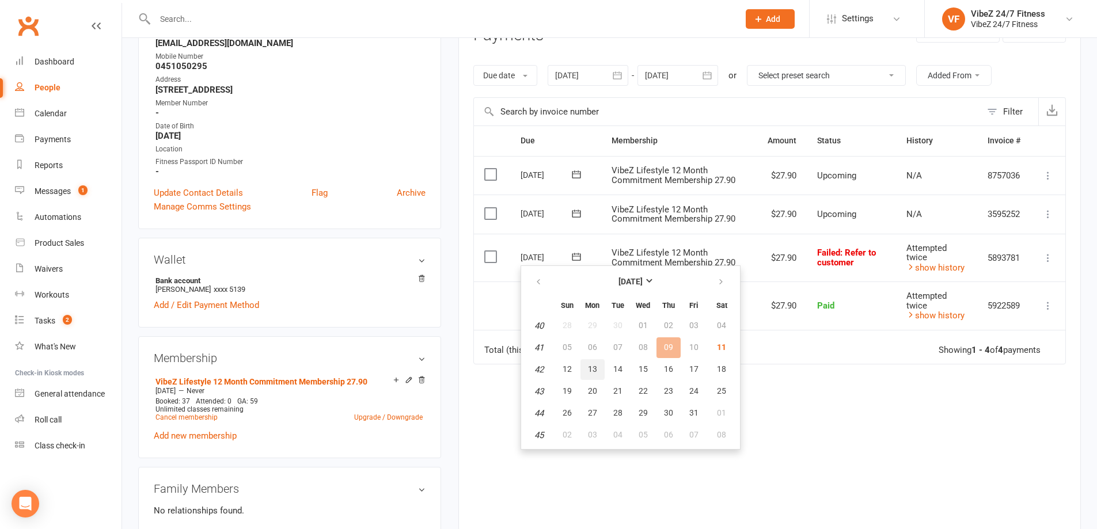
click at [594, 372] on span "13" at bounding box center [592, 369] width 9 height 9
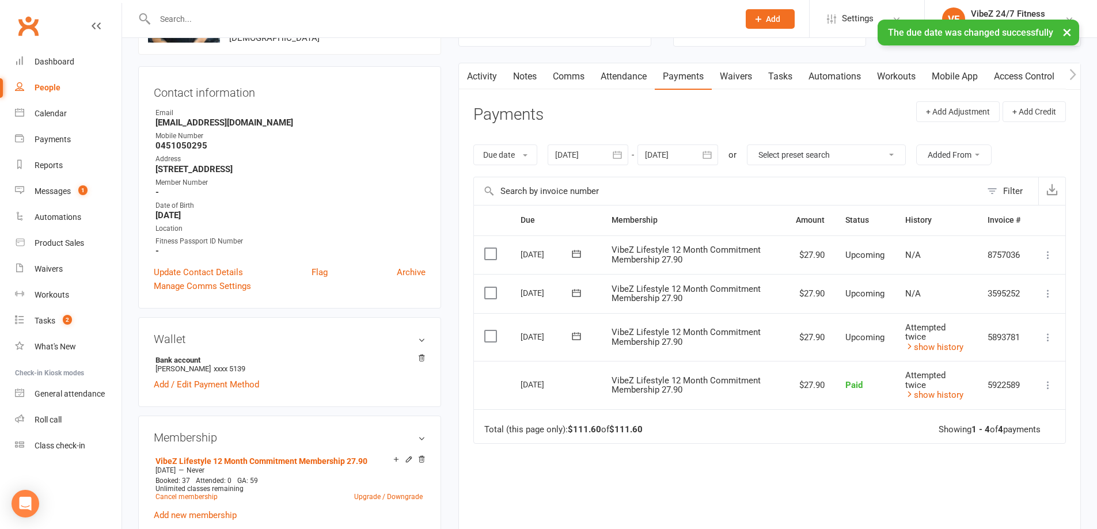
scroll to position [0, 0]
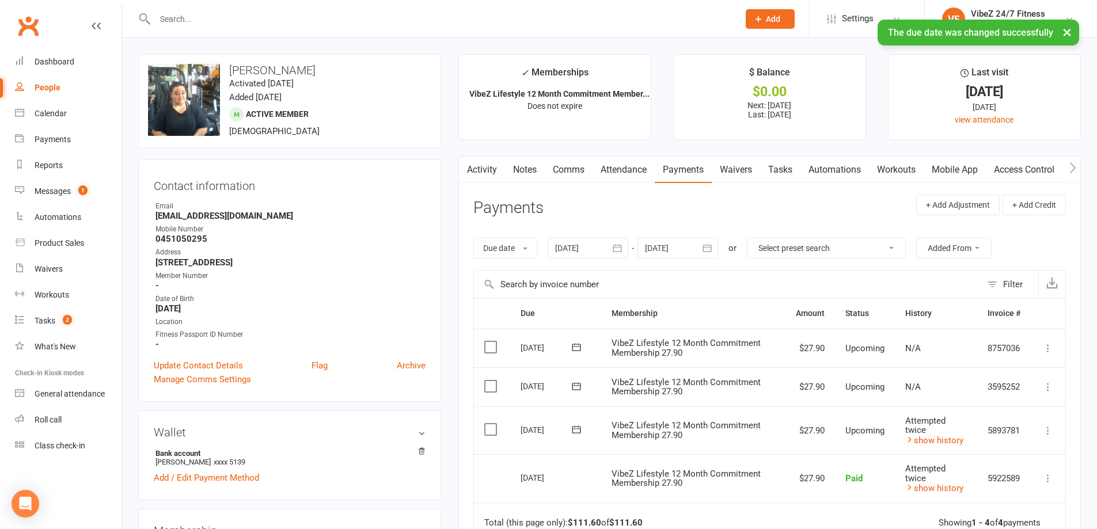
click at [528, 163] on link "Notes" at bounding box center [525, 170] width 40 height 26
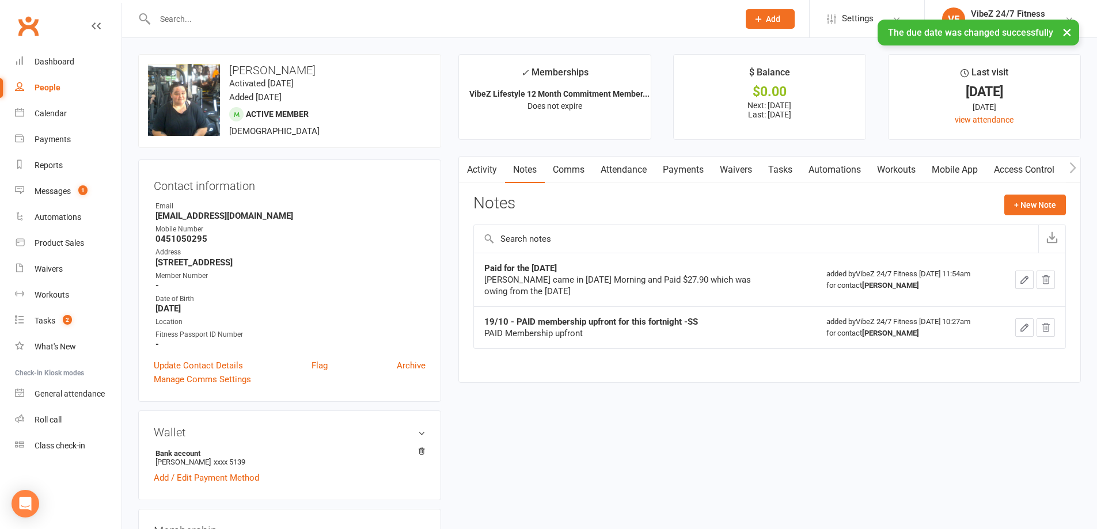
click at [502, 168] on link "Activity" at bounding box center [482, 170] width 46 height 26
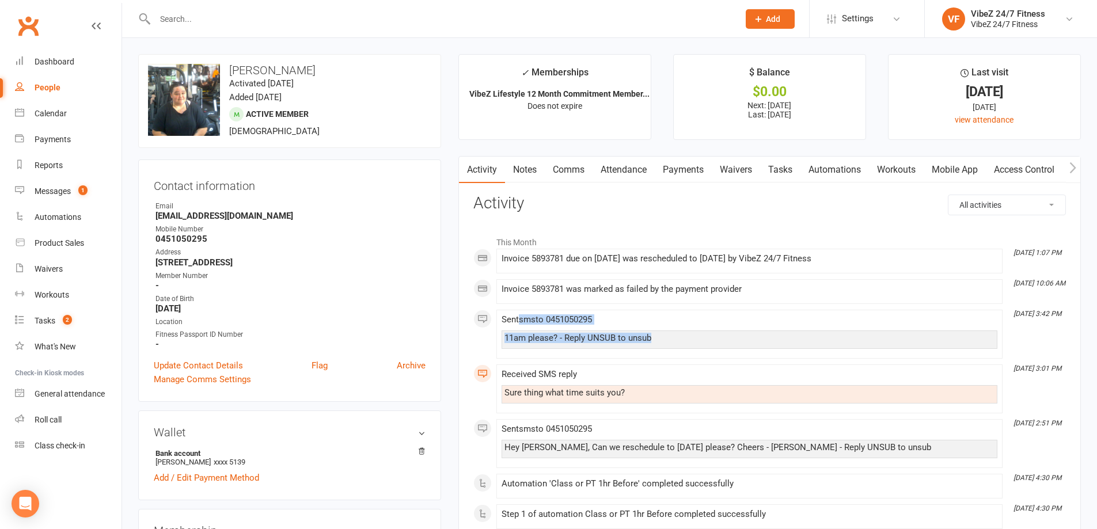
drag, startPoint x: 606, startPoint y: 339, endPoint x: 625, endPoint y: 326, distance: 22.8
click at [524, 321] on span "Sent sms to [PHONE_NUMBER] 11am please? - Reply UNSUB to unsub" at bounding box center [750, 332] width 496 height 35
click at [765, 323] on div "Sent sms to [PHONE_NUMBER] 11am please? - Reply UNSUB to unsub" at bounding box center [750, 334] width 496 height 39
click at [643, 389] on div "Sure thing what time suits you?" at bounding box center [750, 393] width 490 height 10
click at [52, 58] on div "Dashboard" at bounding box center [55, 61] width 40 height 9
